Goal: Use online tool/utility

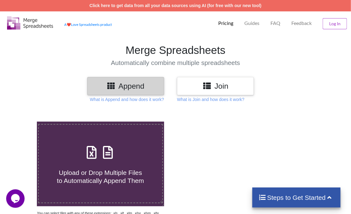
click at [109, 155] on icon at bounding box center [107, 149] width 15 height 13
click at [22, 121] on input "Upload or Drop Multiple Files to Automatically Append Them" at bounding box center [22, 121] width 0 height 0
type input "C:\fakepath\Task-report-25-09-2025T13_39.csv"
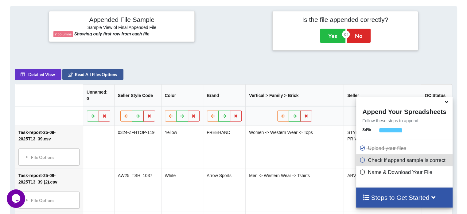
scroll to position [119, 0]
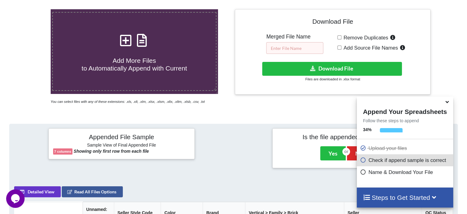
click at [286, 42] on input "text" at bounding box center [294, 48] width 57 height 12
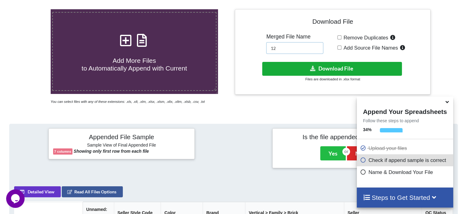
type input "12"
click at [286, 69] on button "Download File" at bounding box center [332, 69] width 140 height 14
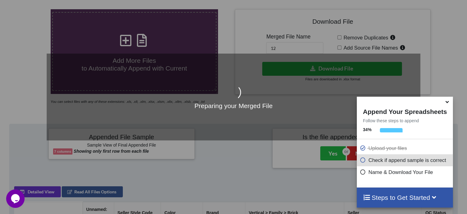
click at [351, 104] on icon at bounding box center [447, 101] width 6 height 6
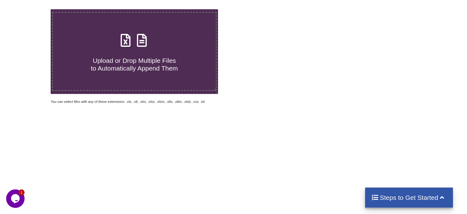
click at [141, 43] on icon at bounding box center [141, 37] width 15 height 13
click at [32, 9] on input "Upload or Drop Multiple Files to Automatically Append Them" at bounding box center [32, 9] width 0 height 0
type input "C:\fakepath\Task-report-25-09-2025T13_44.csv"
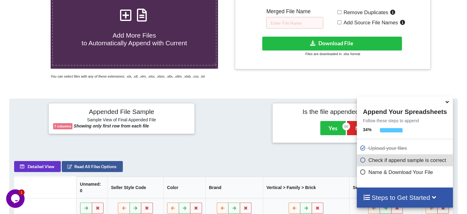
scroll to position [120, 0]
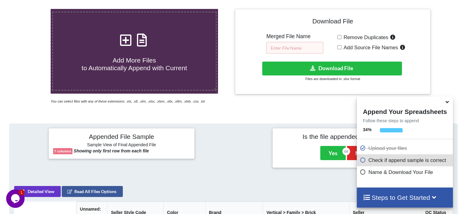
click at [309, 47] on input "text" at bounding box center [294, 48] width 57 height 12
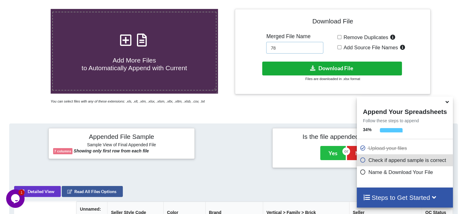
type input "78"
click at [306, 69] on button "Download File" at bounding box center [332, 68] width 140 height 14
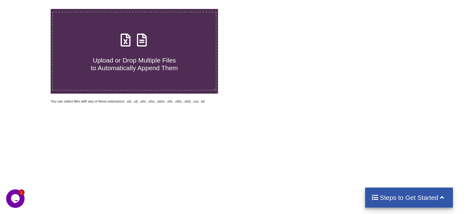
click at [147, 41] on icon at bounding box center [141, 36] width 15 height 13
click at [32, 9] on input "Upload or Drop Multiple Files to Automatically Append Them" at bounding box center [32, 9] width 0 height 0
type input "C:\fakepath\Task-report-25-09-2025T13_50.csv"
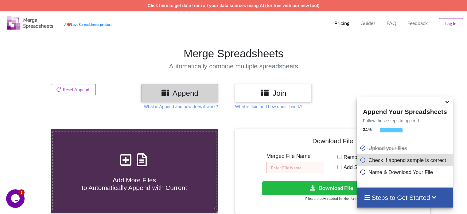
click at [291, 166] on input "text" at bounding box center [294, 167] width 57 height 12
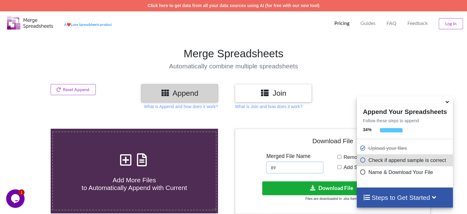
type input "89"
click at [289, 186] on button "Download File" at bounding box center [332, 188] width 140 height 14
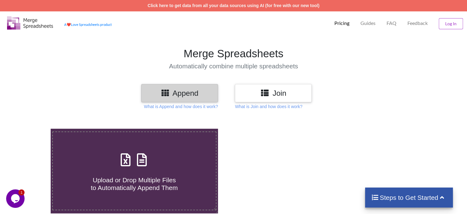
click at [138, 163] on icon at bounding box center [141, 156] width 15 height 13
click at [32, 128] on input "Upload or Drop Multiple Files to Automatically Append Them" at bounding box center [32, 128] width 0 height 0
type input "C:\fakepath\Task-report-25-09-2025T13_55.csv"
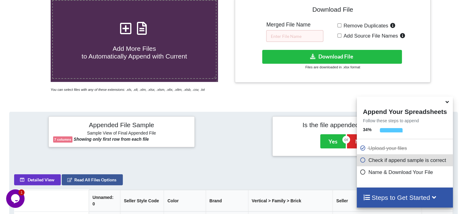
scroll to position [89, 0]
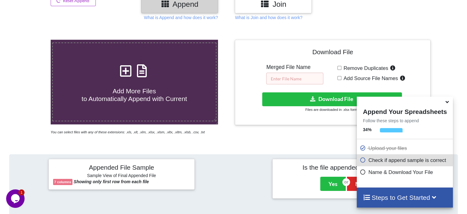
click at [293, 76] on input "text" at bounding box center [294, 79] width 57 height 12
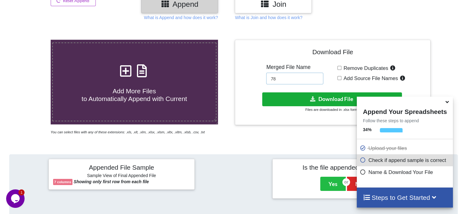
type input "78"
click at [282, 101] on button "Download File" at bounding box center [332, 99] width 140 height 14
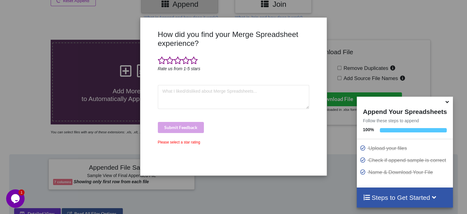
click at [446, 101] on icon at bounding box center [447, 101] width 6 height 6
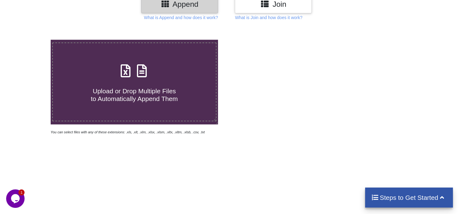
click at [145, 71] on icon at bounding box center [141, 67] width 15 height 13
click at [32, 40] on input "Upload or Drop Multiple Files to Automatically Append Them" at bounding box center [32, 40] width 0 height 0
type input "C:\fakepath\Task-report-25-09-2025T13_59.csv"
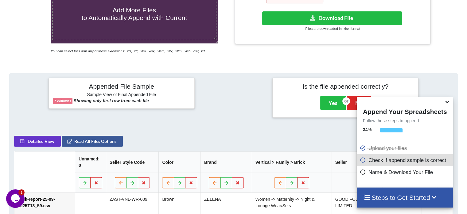
scroll to position [120, 0]
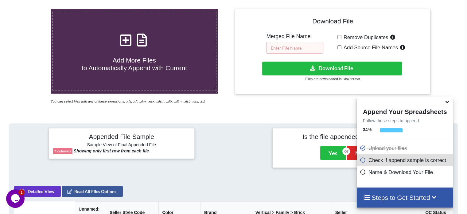
click at [296, 47] on input "text" at bounding box center [294, 48] width 57 height 12
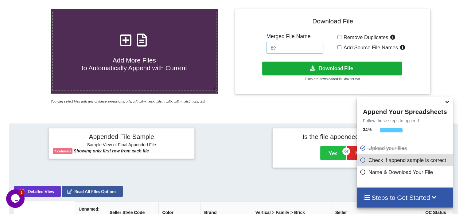
type input "89"
click at [302, 68] on button "Download File" at bounding box center [332, 68] width 140 height 14
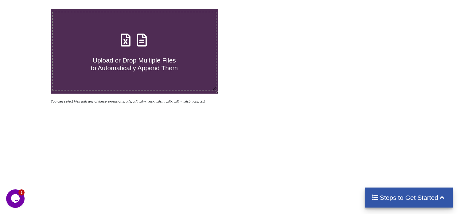
click at [142, 41] on icon at bounding box center [141, 36] width 15 height 13
click at [32, 9] on input "Upload or Drop Multiple Files to Automatically Append Them" at bounding box center [32, 9] width 0 height 0
type input "C:\fakepath\Task-report-25-09-2025T14_07.csv"
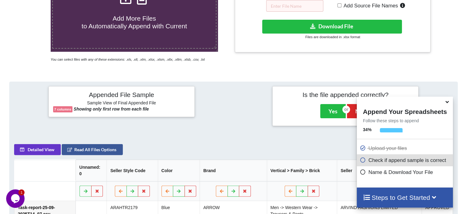
scroll to position [120, 0]
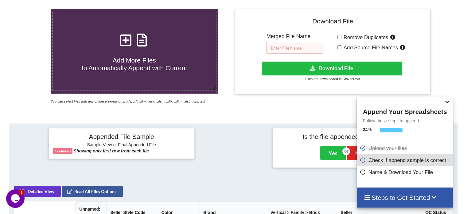
click at [292, 46] on input "text" at bounding box center [294, 48] width 57 height 12
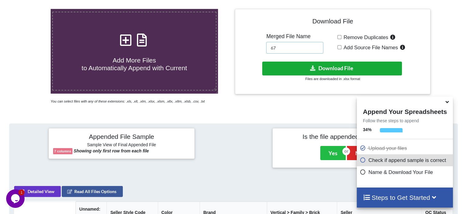
type input "67"
click at [296, 68] on button "Download File" at bounding box center [332, 68] width 140 height 14
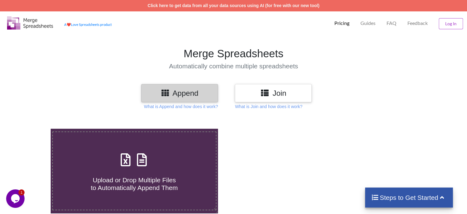
click at [140, 161] on icon at bounding box center [141, 156] width 15 height 13
click at [32, 128] on input "Upload or Drop Multiple Files to Automatically Append Them" at bounding box center [32, 128] width 0 height 0
type input "C:\fakepath\Task-report-25-09-2025T14_11.csv"
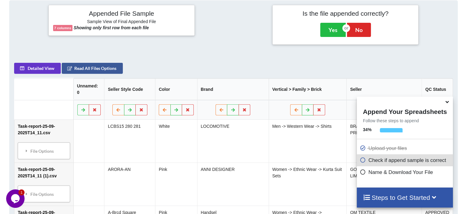
scroll to position [120, 0]
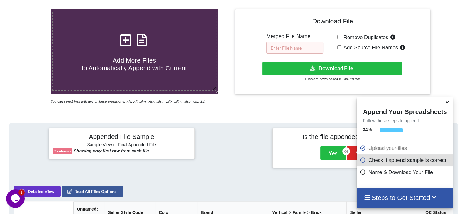
click at [306, 48] on input "text" at bounding box center [294, 48] width 57 height 12
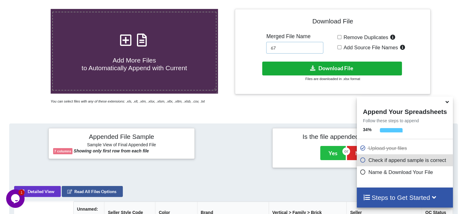
type input "67"
click at [300, 67] on button "Download File" at bounding box center [332, 68] width 140 height 14
